Goal: Task Accomplishment & Management: Use online tool/utility

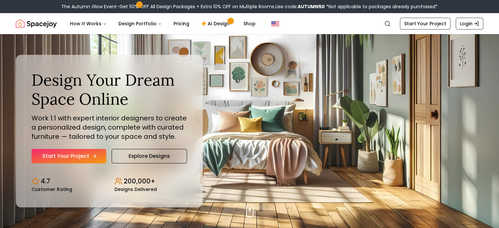
click at [53, 153] on link "Start Your Project" at bounding box center [69, 156] width 75 height 14
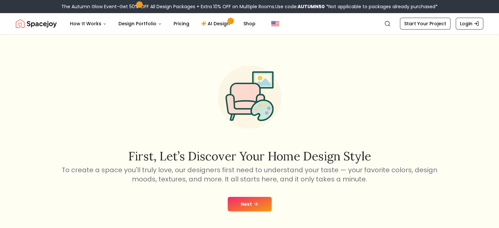
click at [236, 208] on button "Next" at bounding box center [250, 204] width 44 height 14
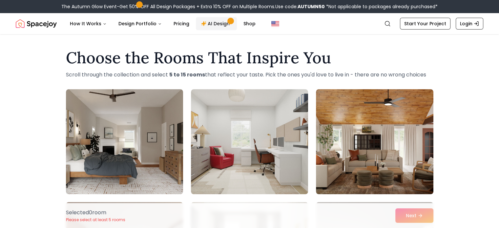
click at [213, 23] on link "AI Design" at bounding box center [216, 23] width 41 height 13
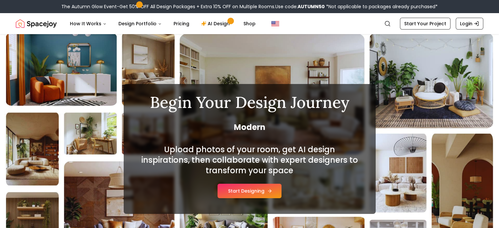
click at [245, 191] on button "Start Designing" at bounding box center [250, 191] width 64 height 14
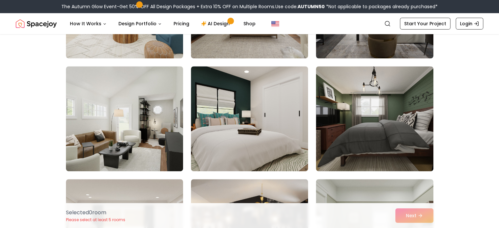
scroll to position [250, 0]
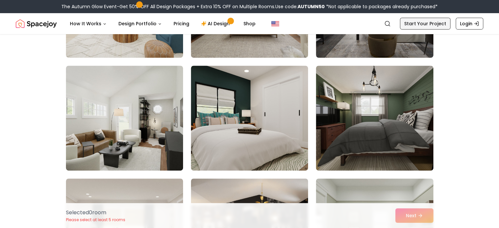
click at [419, 18] on link "Start Your Project" at bounding box center [425, 24] width 51 height 12
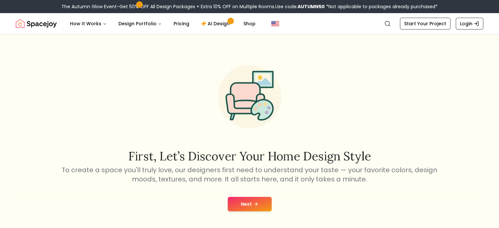
click at [259, 204] on button "Next" at bounding box center [250, 204] width 44 height 14
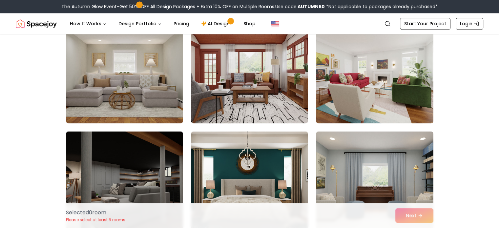
scroll to position [3460, 0]
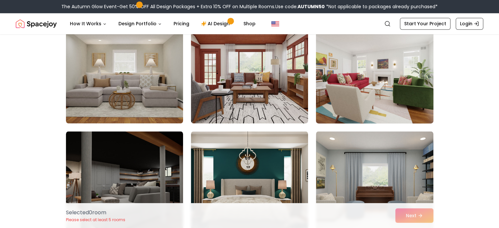
click at [368, 76] on img at bounding box center [374, 71] width 123 height 110
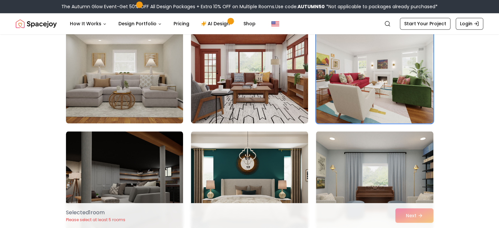
click at [407, 215] on div "Selected 1 room Please select at least 5 rooms Next" at bounding box center [250, 215] width 378 height 25
click at [423, 220] on div "Selected 1 room Please select at least 5 rooms Next" at bounding box center [250, 215] width 378 height 25
click at [421, 215] on div "Selected 1 room Please select at least 5 rooms Next" at bounding box center [250, 215] width 378 height 25
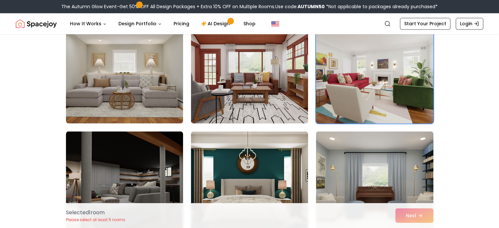
click at [401, 108] on img at bounding box center [374, 71] width 123 height 110
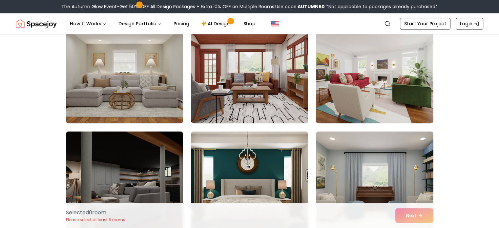
click at [422, 211] on div "Selected 0 room Please select at least 5 rooms Next" at bounding box center [250, 215] width 378 height 25
click at [415, 211] on div "Selected 0 room Please select at least 5 rooms Next" at bounding box center [250, 215] width 378 height 25
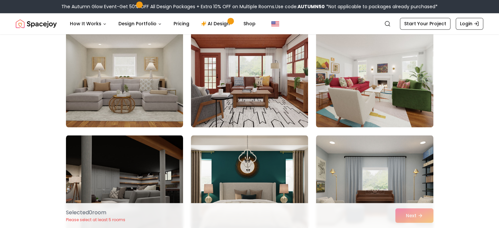
scroll to position [3453, 0]
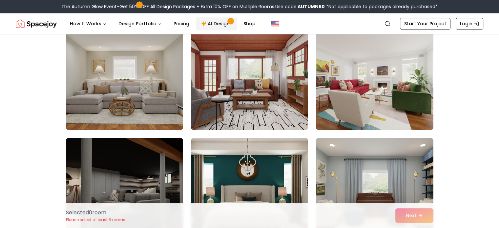
click at [214, 22] on link "AI Design" at bounding box center [216, 23] width 41 height 13
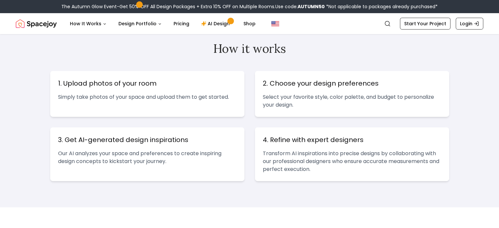
scroll to position [250, 0]
